Goal: Check status: Check status

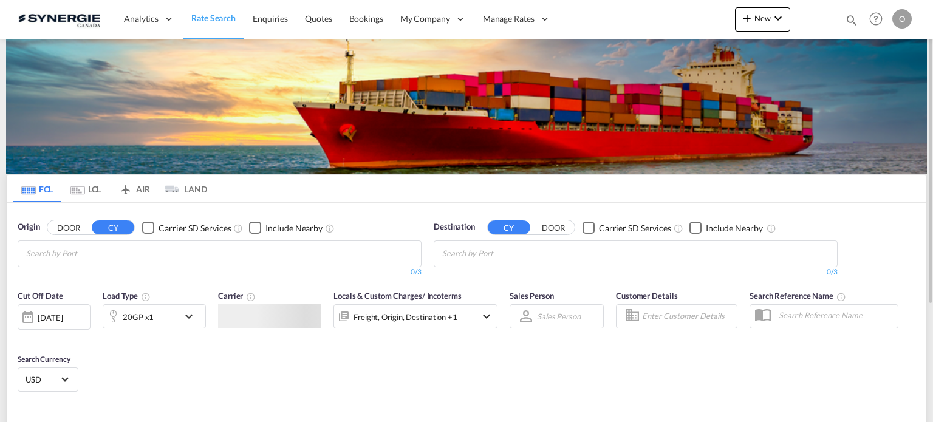
click at [848, 23] on md-icon "icon-magnify" at bounding box center [851, 19] width 13 height 13
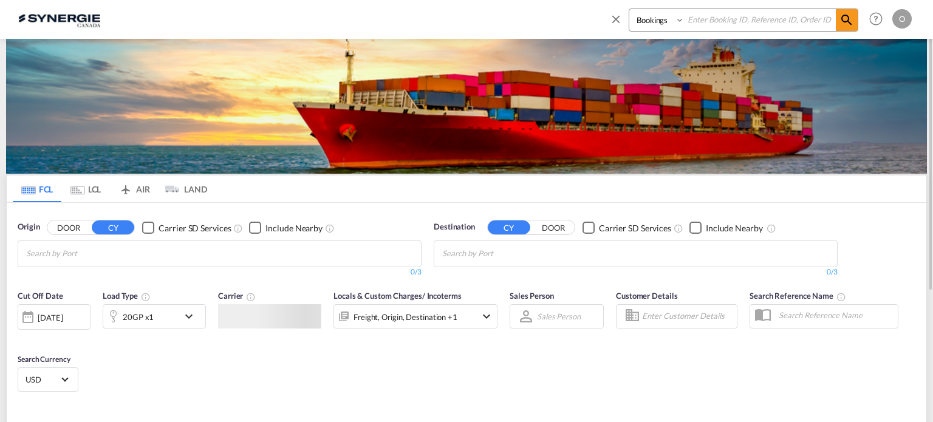
click at [650, 21] on select "Bookings Quotes Enquiries" at bounding box center [659, 20] width 58 height 22
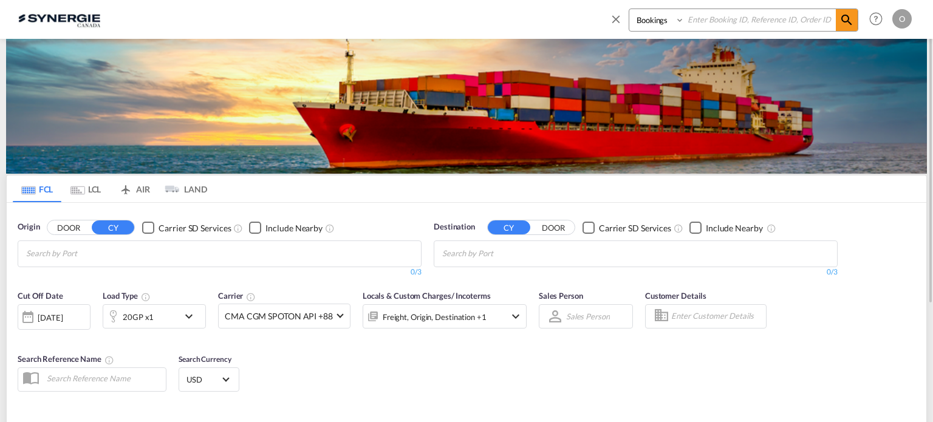
select select "Quotes"
click at [630, 9] on select "Bookings Quotes Enquiries" at bounding box center [659, 20] width 58 height 22
click at [727, 21] on input at bounding box center [760, 19] width 151 height 21
paste input "SYC000014572"
type input "SYC000014572"
